Goal: Transaction & Acquisition: Subscribe to service/newsletter

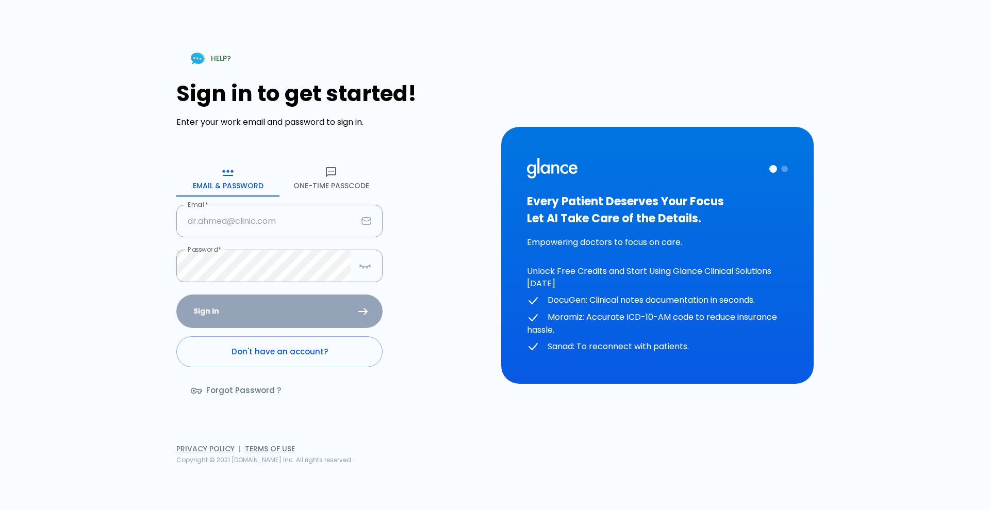
type input "dr.marwayousef82@gmail.com"
click at [322, 183] on button "One-Time Passcode" at bounding box center [331, 177] width 103 height 37
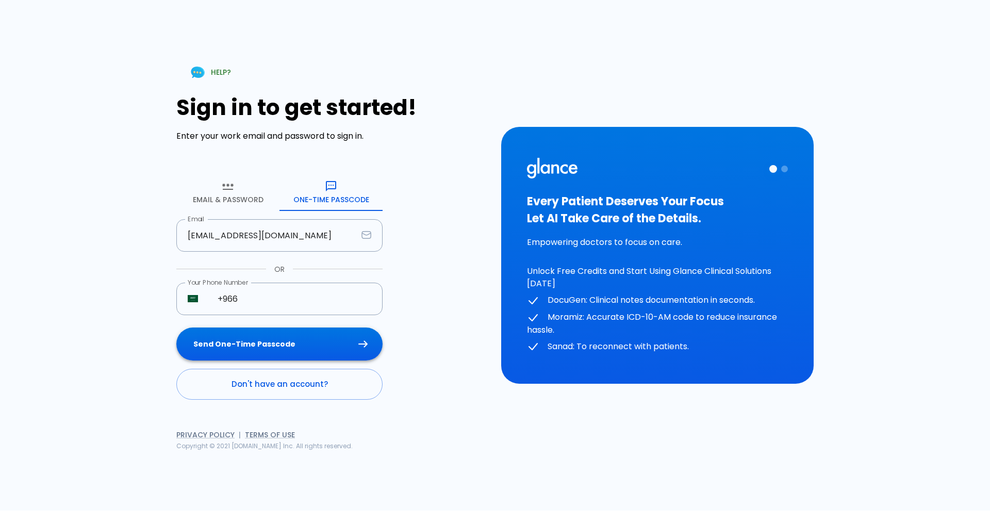
click at [226, 350] on button "Send One-Time Passcode" at bounding box center [279, 345] width 206 height 34
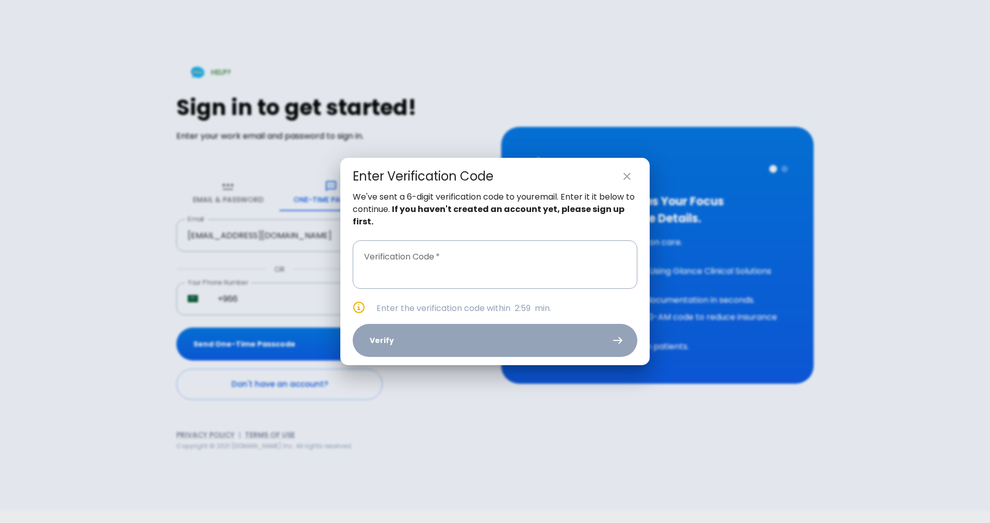
click at [226, 195] on div "Enter Verification Code We've sent a 6-digit verification code to your email . …" at bounding box center [495, 261] width 990 height 523
type input "_ _ _ _ _ _"
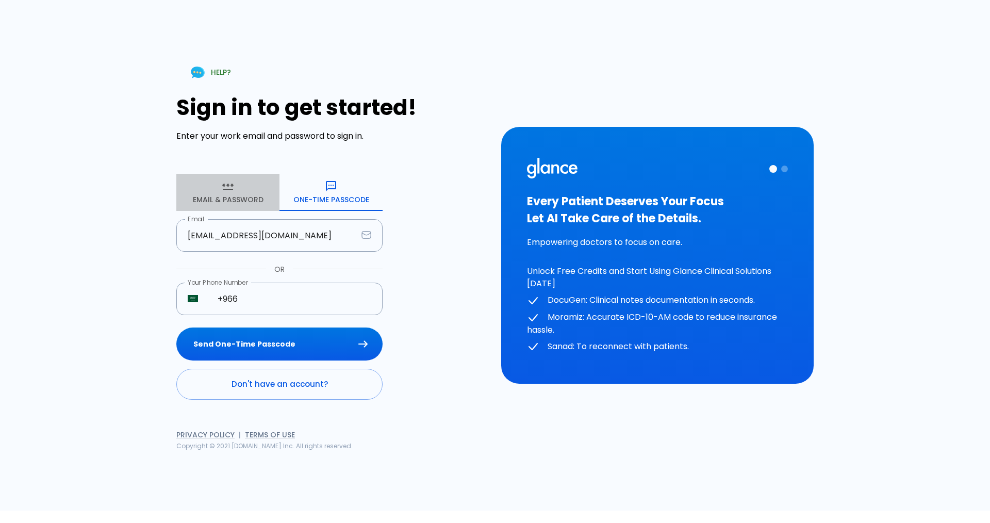
click at [222, 183] on icon "button" at bounding box center [228, 186] width 12 height 12
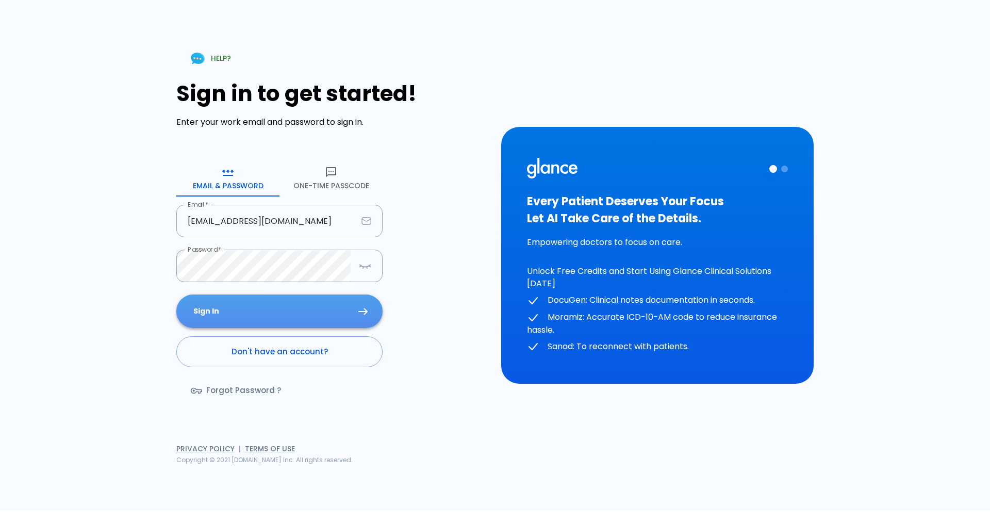
click at [257, 313] on button "Sign In" at bounding box center [279, 311] width 206 height 34
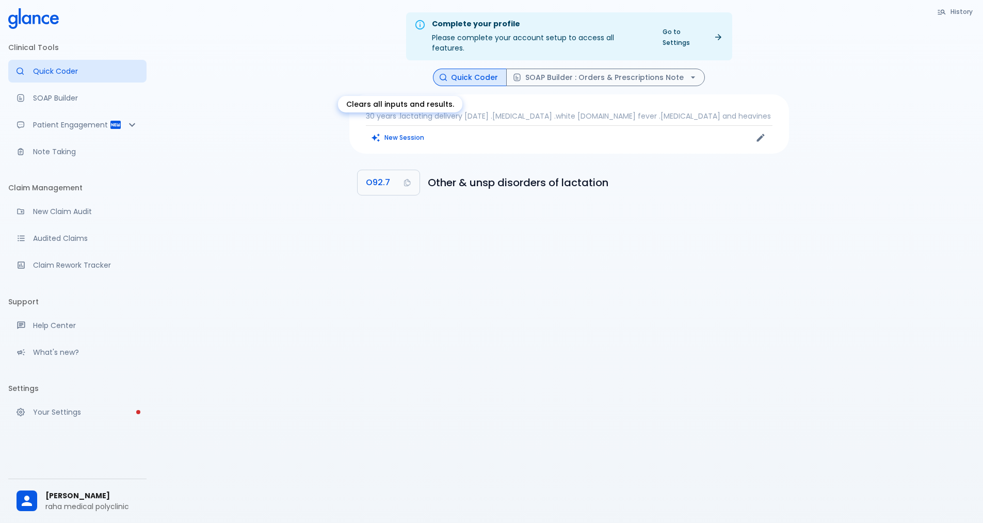
click at [388, 130] on button "New Session" at bounding box center [398, 137] width 64 height 15
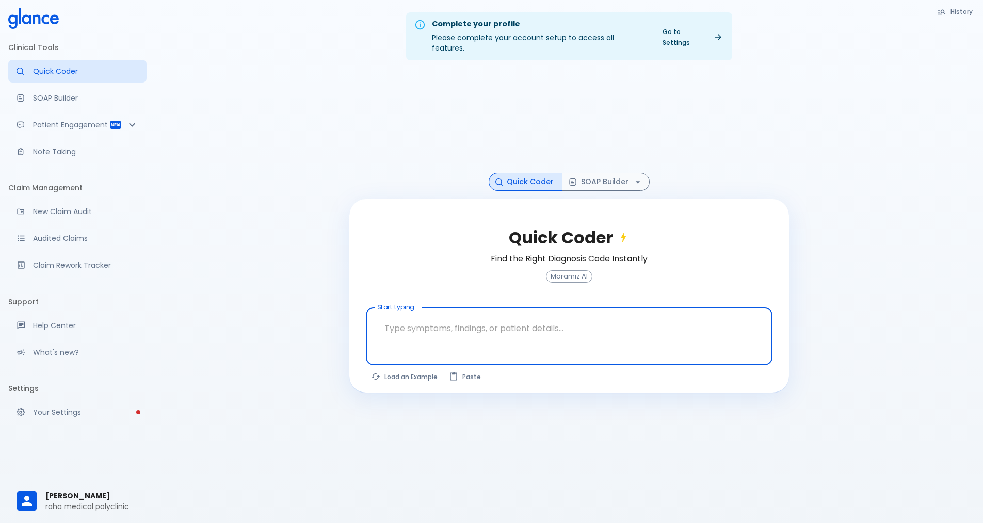
click at [435, 327] on textarea at bounding box center [569, 328] width 392 height 32
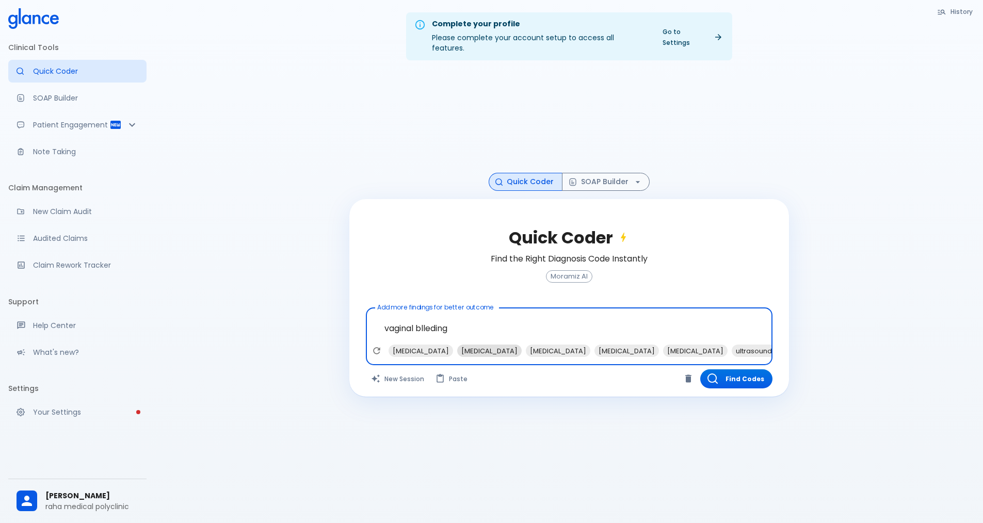
click at [488, 345] on span "oligomenorrhea" at bounding box center [489, 351] width 64 height 12
click at [653, 345] on span "pelvic pain" at bounding box center [626, 351] width 64 height 12
click at [639, 345] on span "ultrasound" at bounding box center [616, 351] width 44 height 12
type textarea "vaginal blleding , oligomenorrhea, pelvic pain, ultrasound"
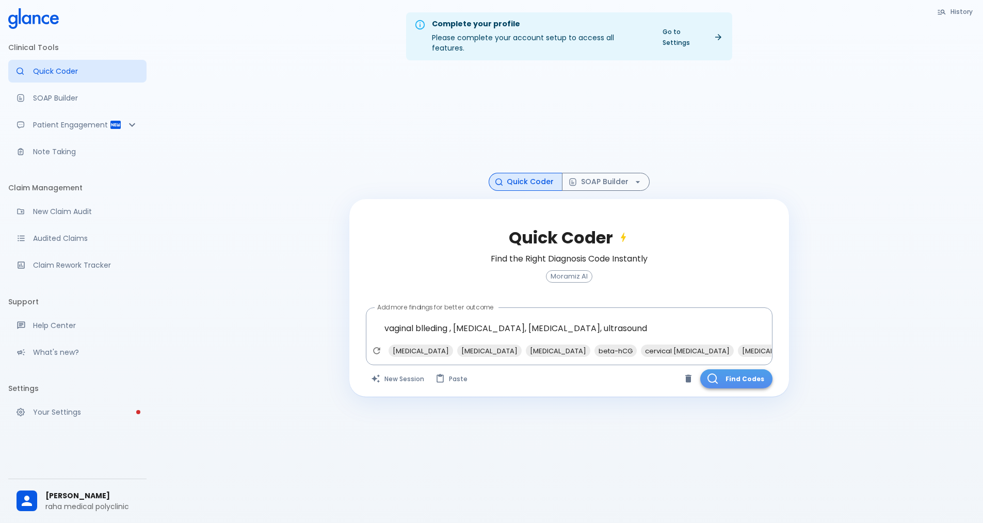
click at [743, 371] on button "Find Codes" at bounding box center [736, 378] width 72 height 19
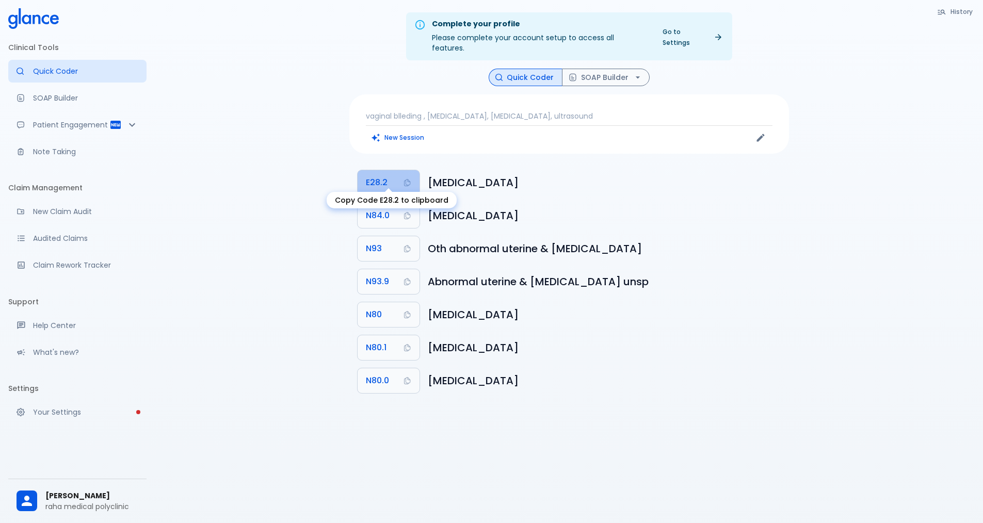
click at [379, 175] on span "E28.2" at bounding box center [377, 182] width 22 height 14
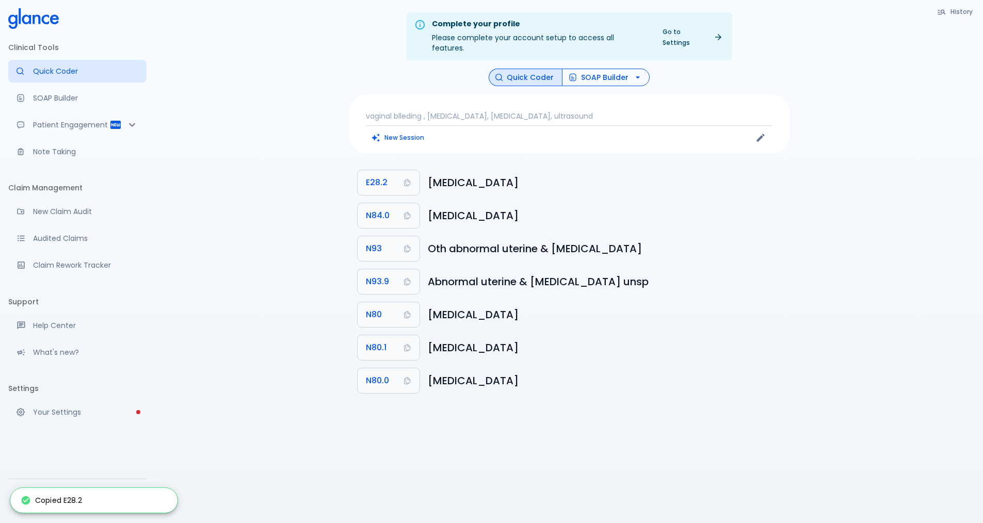
click at [580, 76] on button "SOAP Builder" at bounding box center [606, 78] width 88 height 18
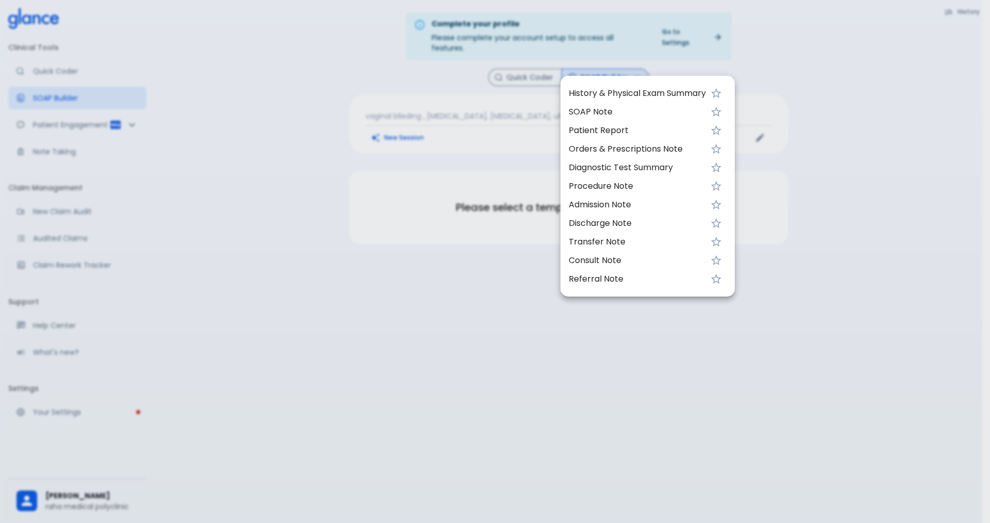
click at [594, 97] on span "History & Physical Exam Summary" at bounding box center [637, 93] width 137 height 12
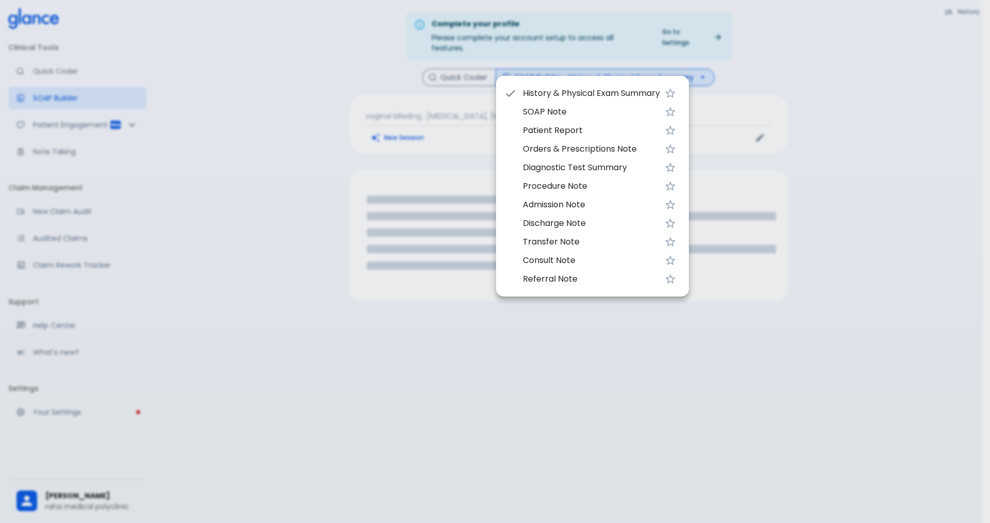
click at [399, 166] on div at bounding box center [495, 261] width 990 height 523
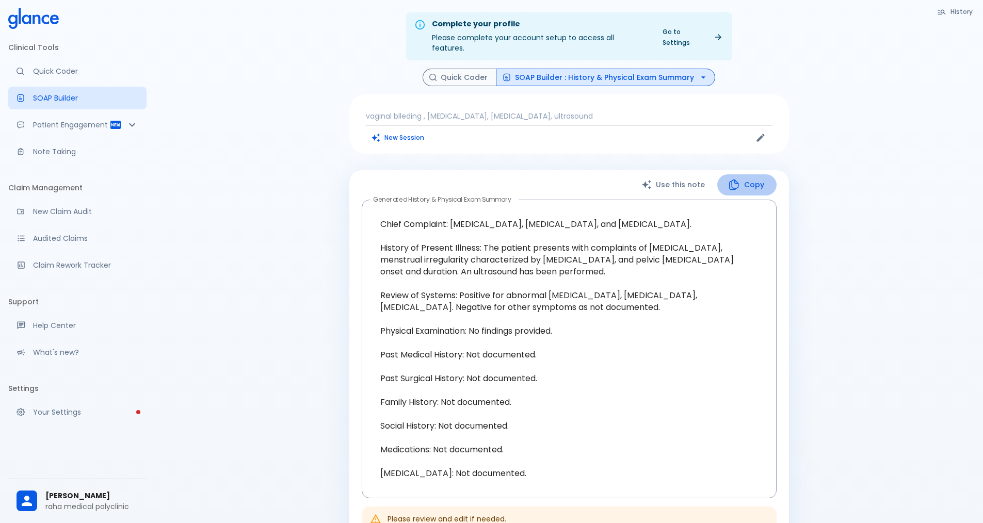
click at [756, 174] on button "Copy" at bounding box center [746, 184] width 59 height 21
click at [740, 178] on icon "button" at bounding box center [733, 184] width 12 height 12
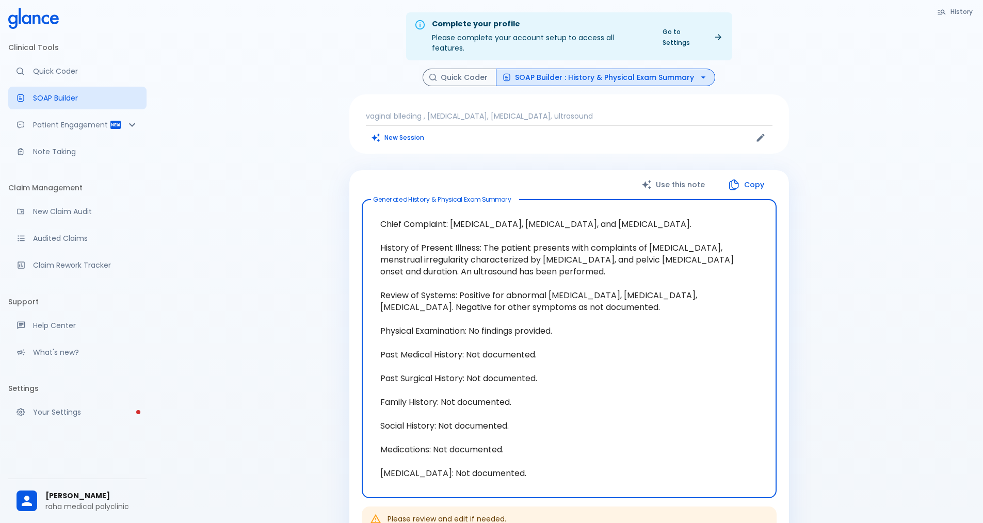
drag, startPoint x: 377, startPoint y: 218, endPoint x: 631, endPoint y: 266, distance: 259.2
click at [631, 266] on textarea "Chief Complaint: Vaginal bleeding, oligomenorrhea, and pelvic pain. History of …" at bounding box center [569, 349] width 400 height 282
drag, startPoint x: 462, startPoint y: 214, endPoint x: 332, endPoint y: 173, distance: 135.7
click at [332, 173] on div "Complete your profile Please complete your account setup to access all features…" at bounding box center [569, 377] width 828 height 754
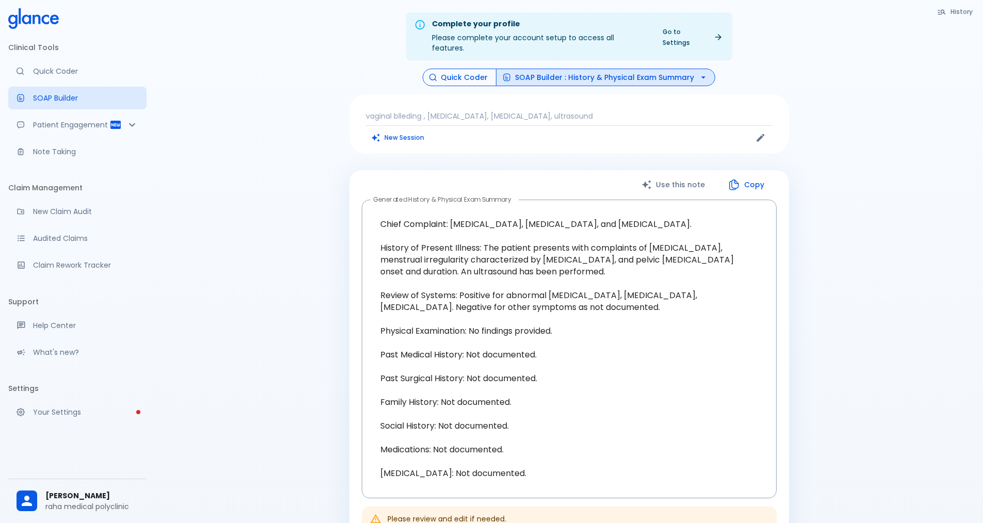
click at [458, 69] on button "Quick Coder" at bounding box center [459, 78] width 74 height 18
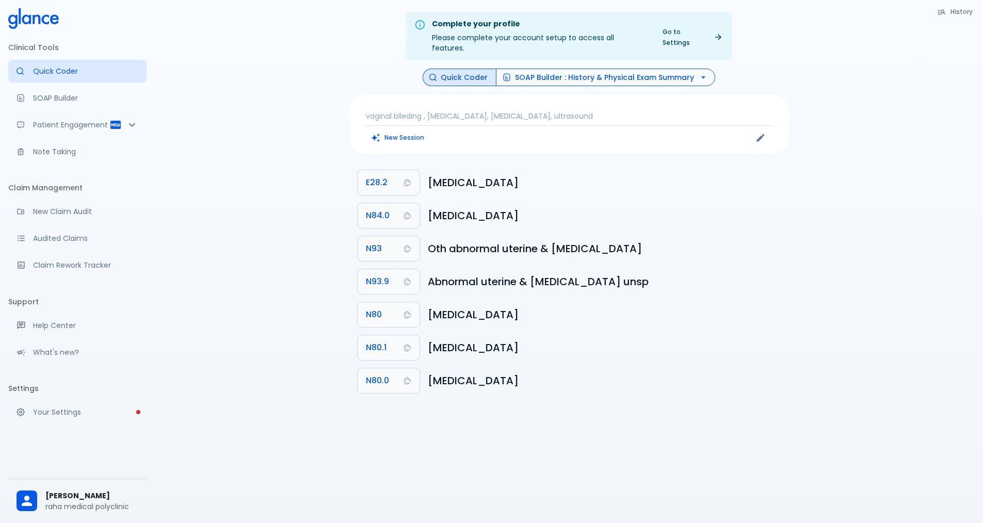
click at [571, 69] on button "SOAP Builder : History & Physical Exam Summary" at bounding box center [605, 78] width 219 height 18
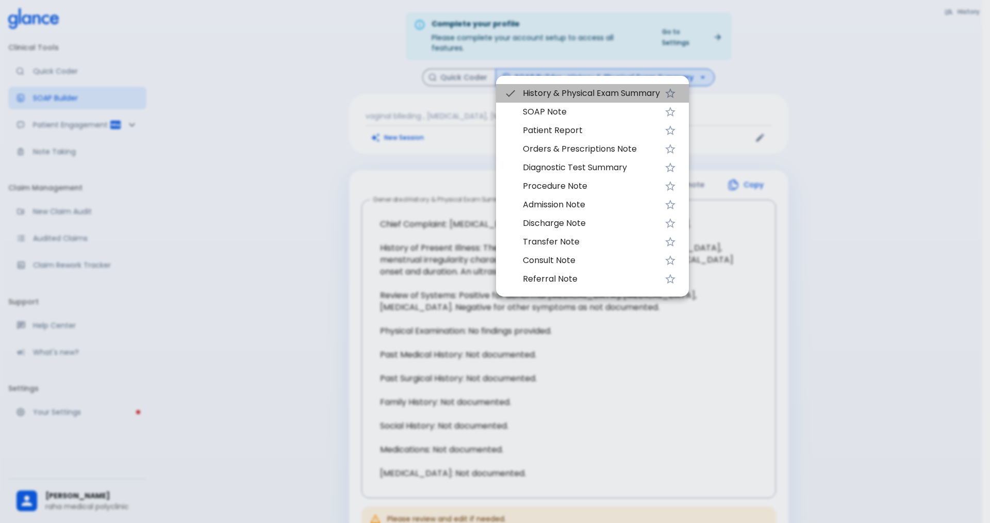
click at [546, 89] on span "History & Physical Exam Summary" at bounding box center [591, 93] width 137 height 12
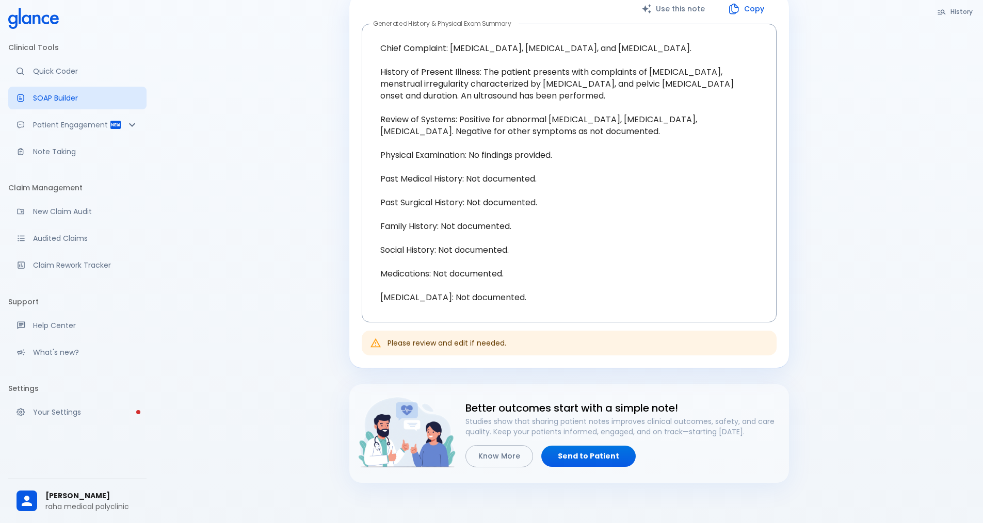
scroll to position [206, 0]
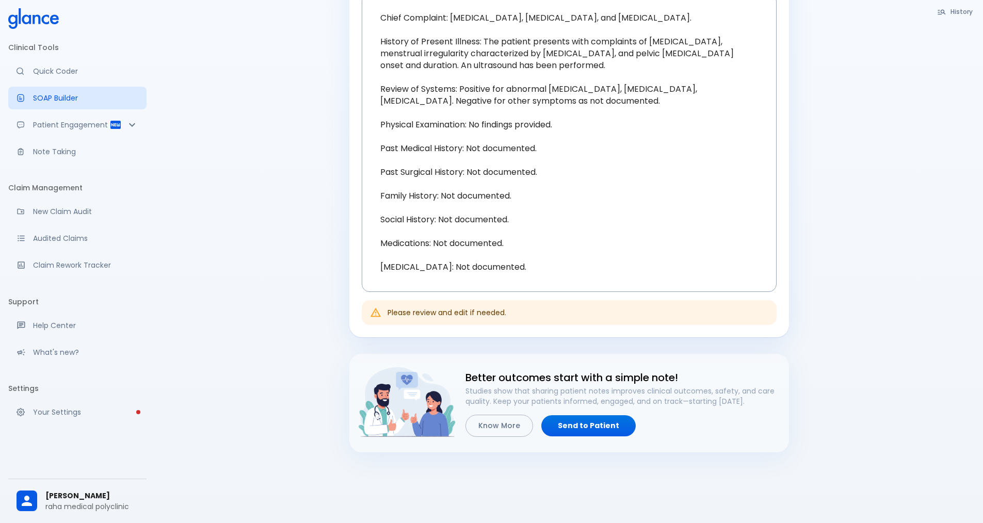
click at [58, 505] on p "raha medical polyclinic" at bounding box center [91, 506] width 93 height 10
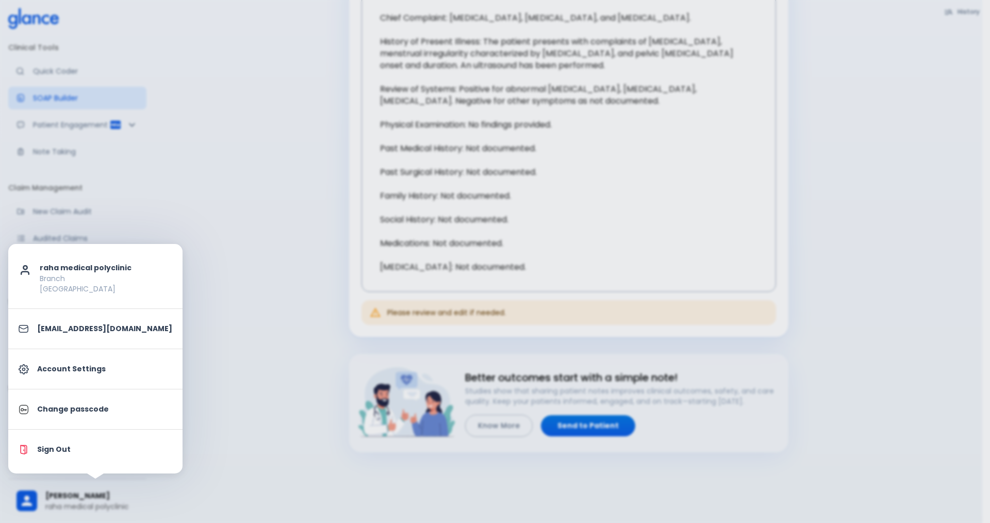
click at [309, 174] on div at bounding box center [495, 261] width 990 height 523
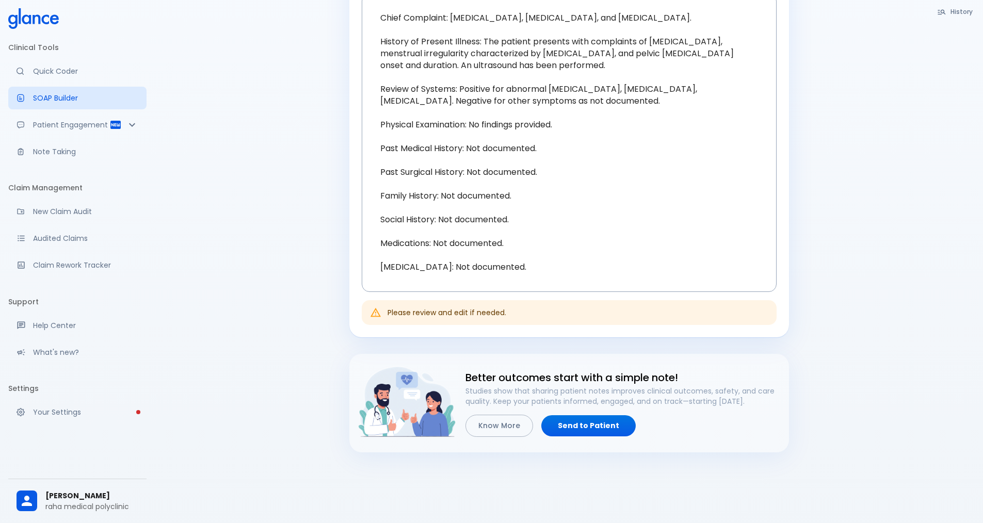
click at [85, 408] on p "Your Settings" at bounding box center [85, 412] width 105 height 10
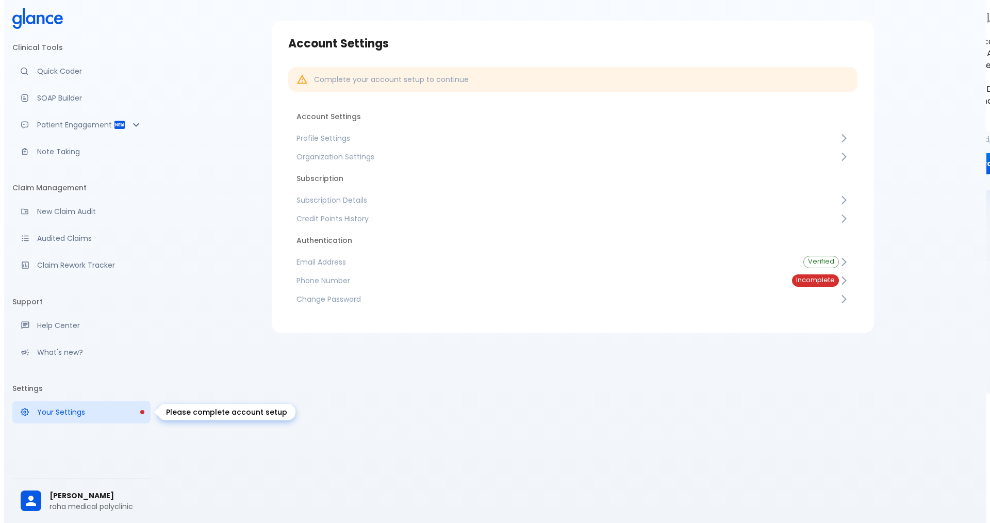
scroll to position [25, 0]
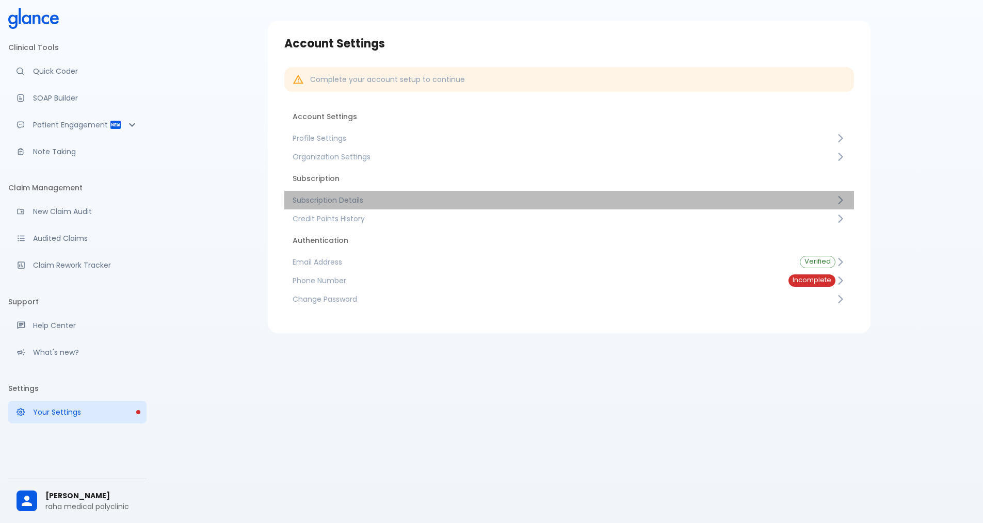
click at [346, 204] on span "Subscription Details" at bounding box center [563, 200] width 543 height 10
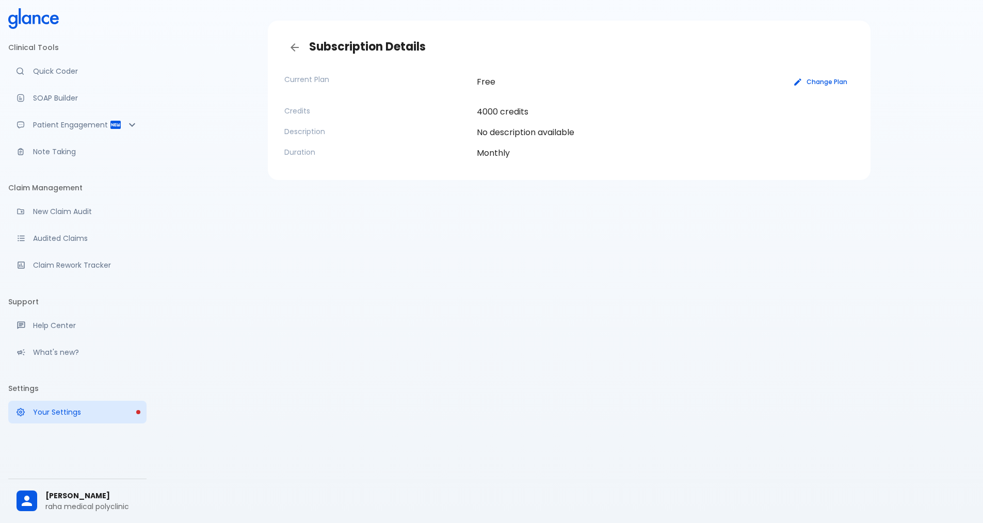
click at [814, 84] on button "Change Plan" at bounding box center [821, 81] width 66 height 15
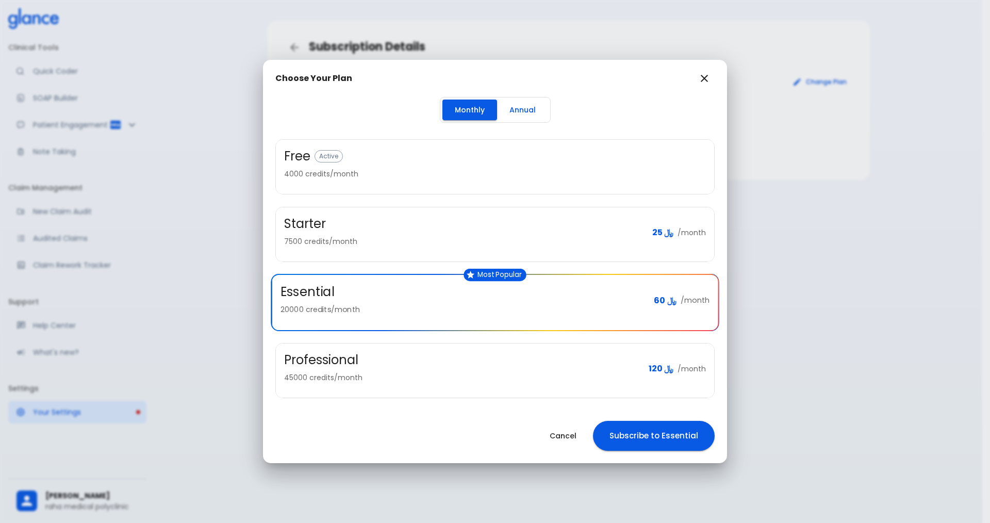
click at [619, 235] on div "Starter 7500 credits/month" at bounding box center [464, 233] width 360 height 34
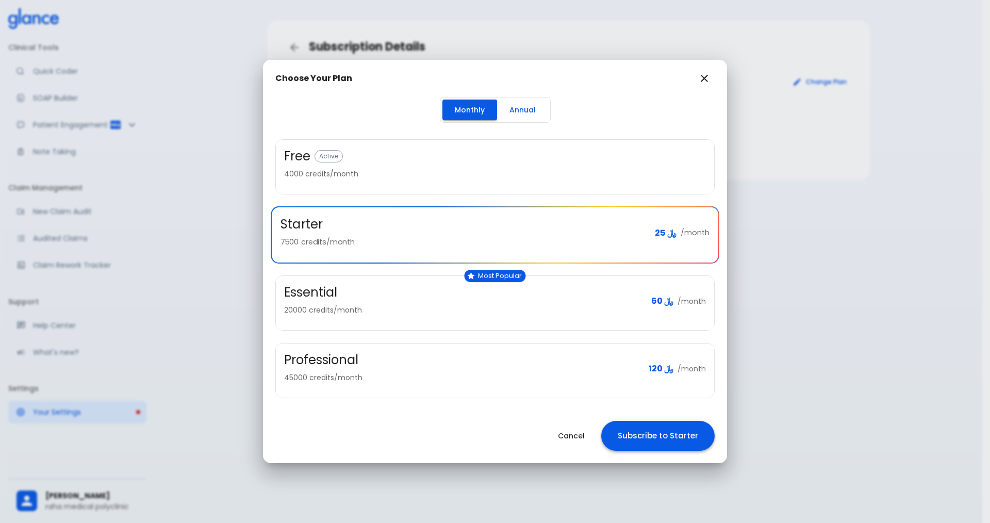
click at [632, 439] on button "Subscribe to Starter" at bounding box center [657, 436] width 113 height 30
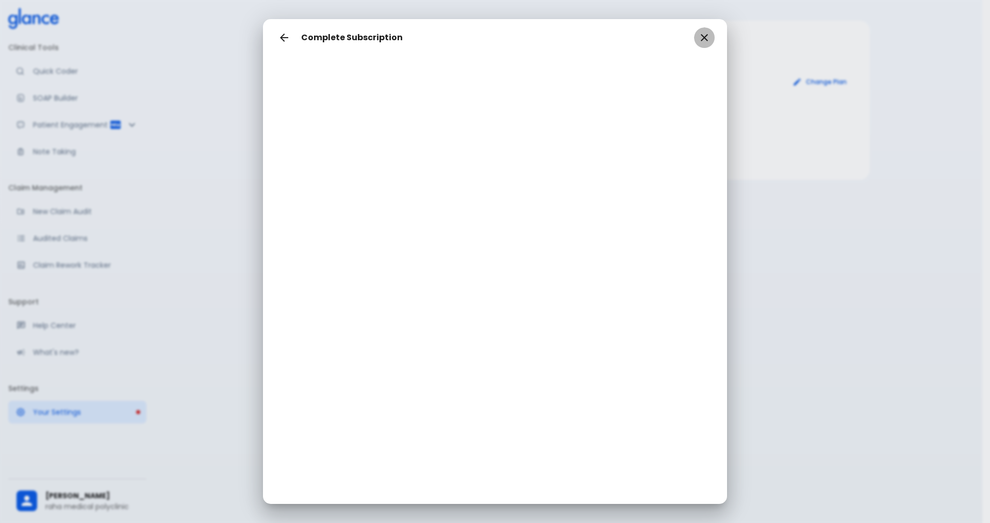
click at [709, 35] on icon "button" at bounding box center [704, 37] width 12 height 12
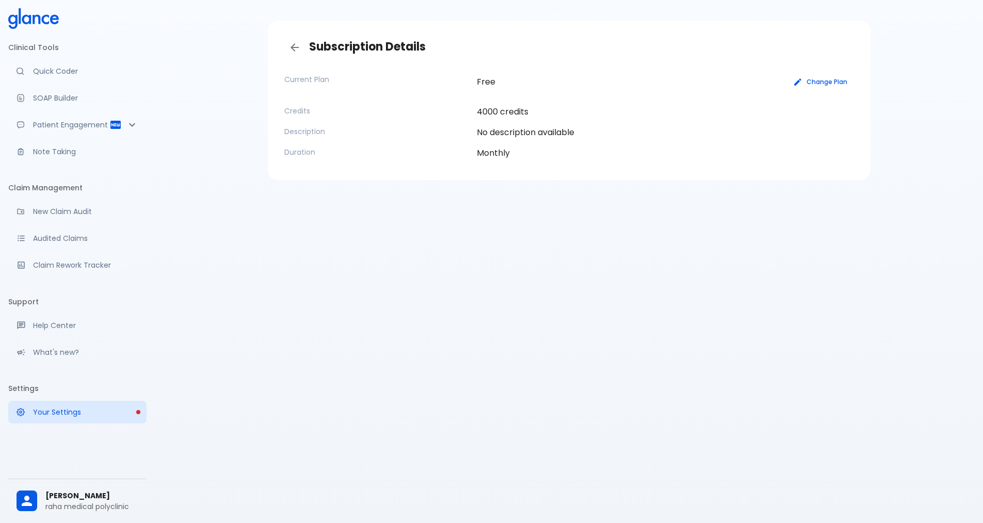
click at [843, 84] on button "Change Plan" at bounding box center [821, 81] width 66 height 15
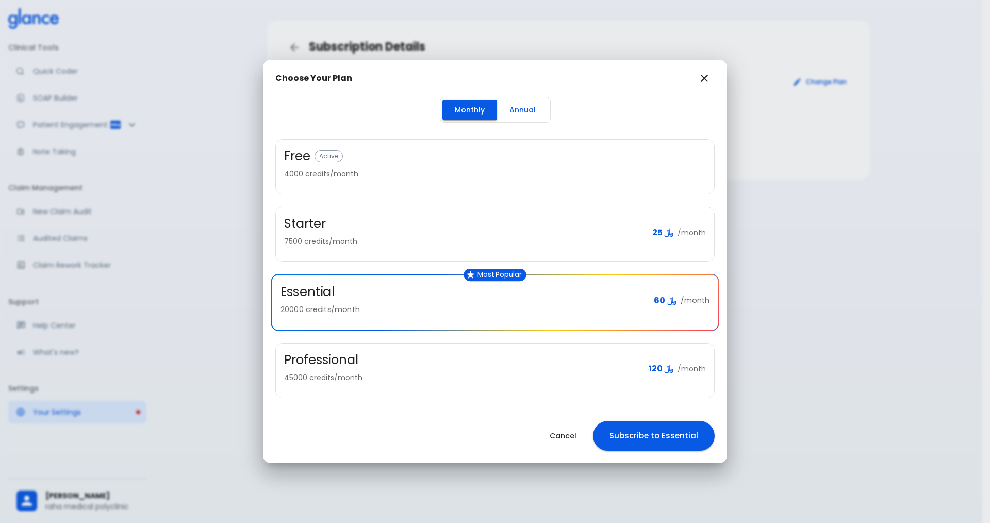
click at [549, 248] on div "Starter 7500 credits/month" at bounding box center [464, 233] width 360 height 34
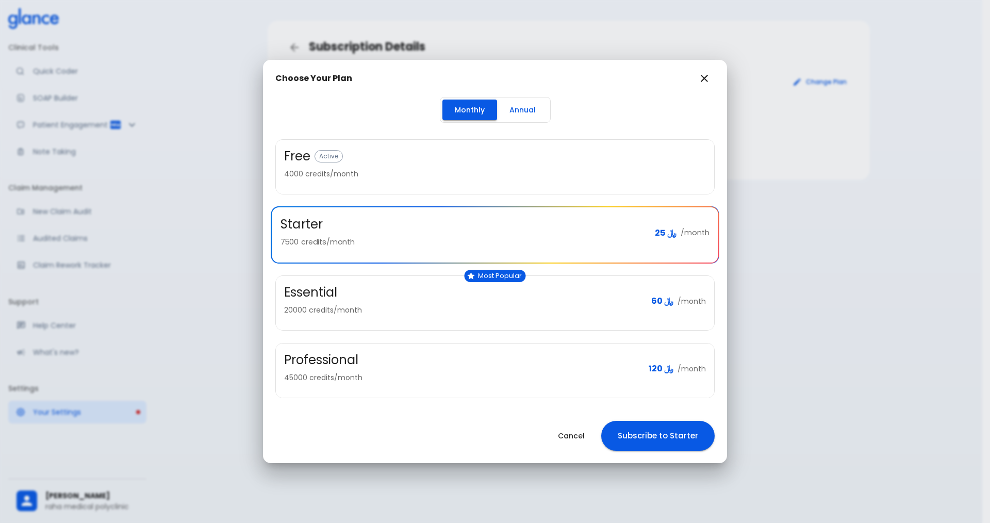
click at [672, 453] on div "Cancel Subscribe to Starter" at bounding box center [495, 435] width 464 height 55
click at [670, 444] on button "Subscribe to Starter" at bounding box center [657, 436] width 113 height 30
